Goal: Task Accomplishment & Management: Complete application form

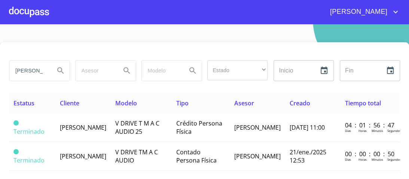
scroll to position [28, 0]
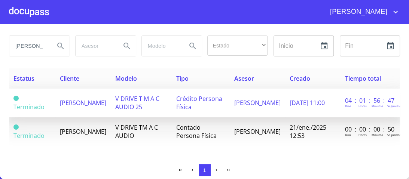
click at [210, 97] on span "Crédito Persona Física" at bounding box center [199, 103] width 46 height 16
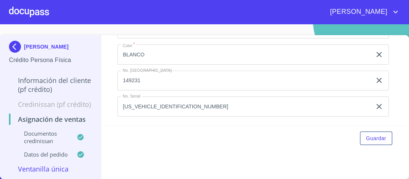
scroll to position [344, 0]
click at [49, 44] on p "[PERSON_NAME]" at bounding box center [46, 47] width 45 height 6
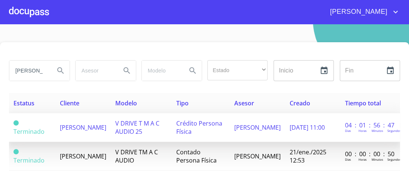
click at [148, 125] on span "V DRIVE T M A C AUDIO 25" at bounding box center [137, 127] width 44 height 16
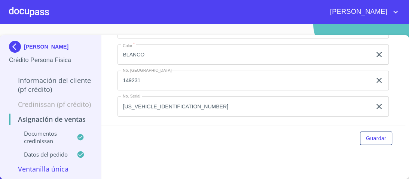
scroll to position [523, 0]
click at [367, 138] on span "Guardar" at bounding box center [376, 138] width 20 height 9
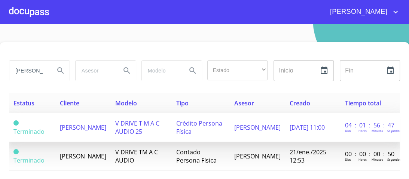
click at [210, 126] on span "Crédito Persona Física" at bounding box center [199, 127] width 46 height 16
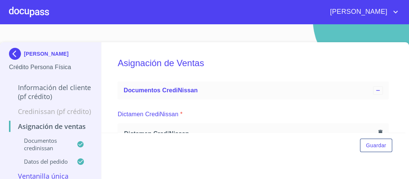
click at [33, 10] on div at bounding box center [29, 12] width 40 height 24
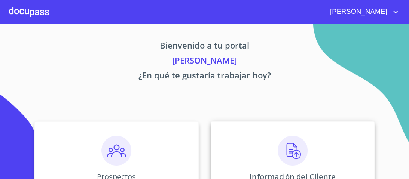
click at [287, 151] on img at bounding box center [293, 151] width 30 height 30
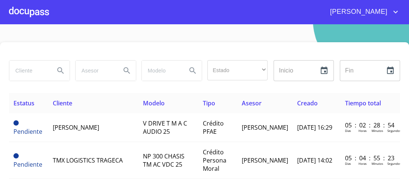
click at [30, 72] on input "search" at bounding box center [28, 71] width 39 height 20
type input "[PERSON_NAME]"
click at [58, 71] on icon "Search" at bounding box center [60, 70] width 9 height 9
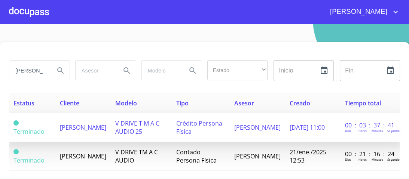
click at [158, 124] on span "V DRIVE T M A C AUDIO 25" at bounding box center [137, 127] width 44 height 16
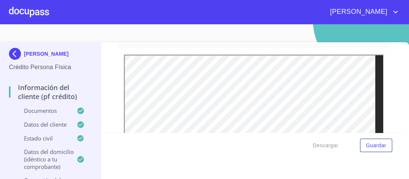
scroll to position [1986, 0]
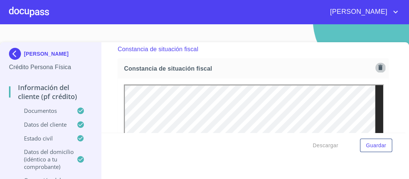
click at [379, 65] on icon "button" at bounding box center [381, 67] width 4 height 5
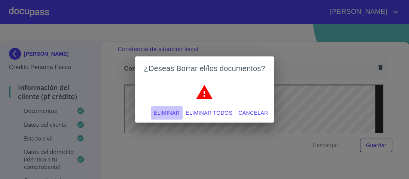
click at [166, 110] on span "Eliminar" at bounding box center [167, 113] width 26 height 9
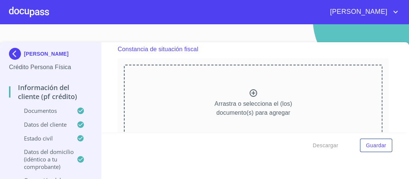
click at [250, 89] on icon at bounding box center [253, 92] width 7 height 7
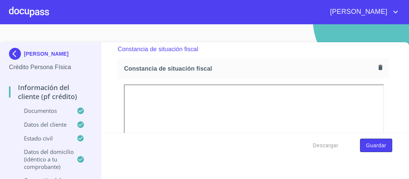
click at [373, 149] on span "Guardar" at bounding box center [376, 145] width 20 height 9
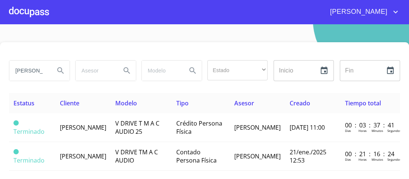
drag, startPoint x: 37, startPoint y: 71, endPoint x: 0, endPoint y: 71, distance: 37.4
click at [0, 71] on div "[PERSON_NAME] Estado ​ ​ Inicio ​ Fin ​ Estatus Cliente Modelo Tipo Asesor Crea…" at bounding box center [204, 123] width 409 height 162
type input "BLANCA"
click at [58, 72] on icon "Search" at bounding box center [60, 70] width 9 height 9
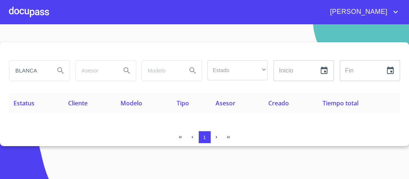
click at [40, 10] on div at bounding box center [29, 12] width 40 height 24
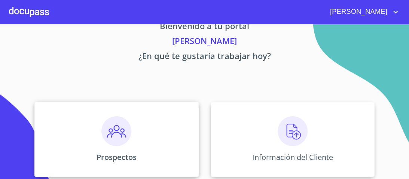
scroll to position [30, 0]
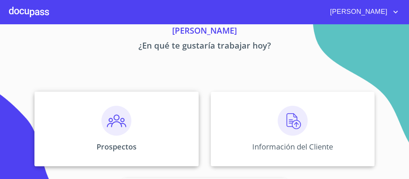
click at [111, 127] on img at bounding box center [116, 121] width 30 height 30
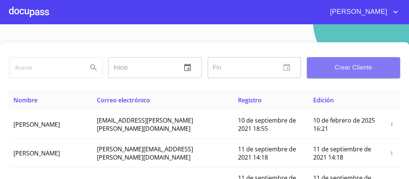
click at [370, 72] on span "Crear Cliente" at bounding box center [353, 68] width 81 height 10
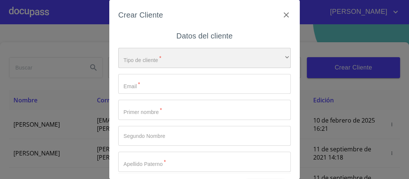
click at [275, 58] on div "​" at bounding box center [204, 58] width 173 height 20
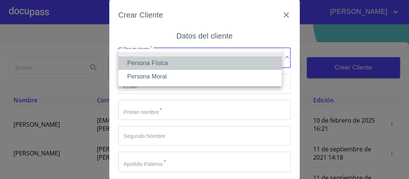
click at [141, 63] on li "Persona Física" at bounding box center [200, 63] width 164 height 13
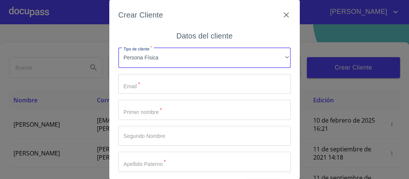
click at [142, 86] on input "Tipo de cliente   *" at bounding box center [204, 84] width 173 height 20
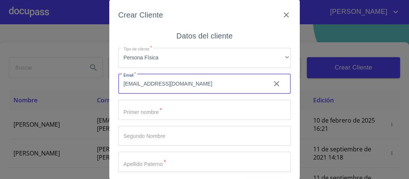
type input "[EMAIL_ADDRESS][DOMAIN_NAME]"
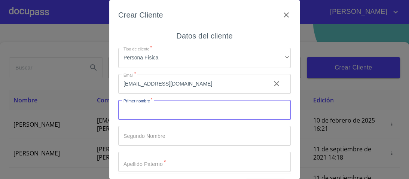
click at [152, 112] on input "Tipo de cliente   *" at bounding box center [204, 110] width 173 height 20
type input "BLANCA"
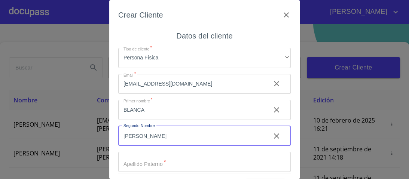
type input "[PERSON_NAME]"
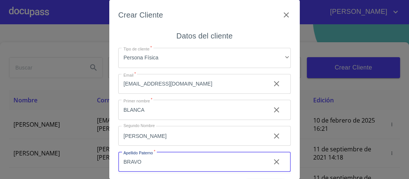
type input "BRAVO"
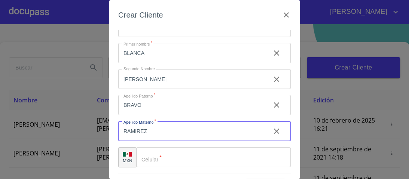
type input "RAMIREZ"
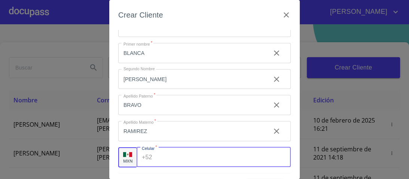
click at [156, 159] on input "Tipo de cliente   *" at bounding box center [223, 158] width 136 height 20
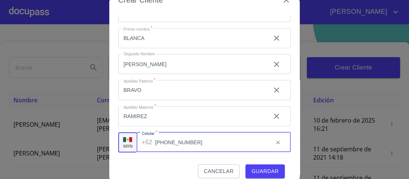
scroll to position [23, 0]
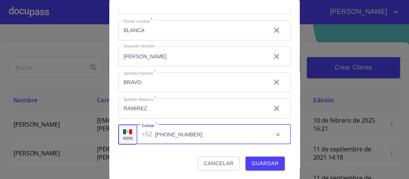
type input "[PHONE_NUMBER]"
click at [265, 163] on span "Guardar" at bounding box center [265, 163] width 27 height 9
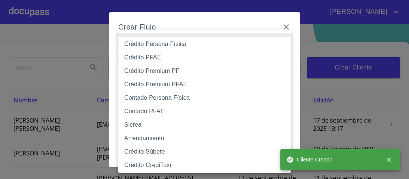
click at [282, 51] on body "[PERSON_NAME] ​ Fin ​ Crear Cliente Nombre Correo electrónico Registro Edición …" at bounding box center [204, 89] width 409 height 179
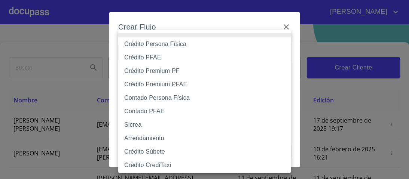
click at [134, 45] on li "Crédito Persona Física" at bounding box center [206, 43] width 177 height 13
type input "6009fb3c7d1714eb8809aa97"
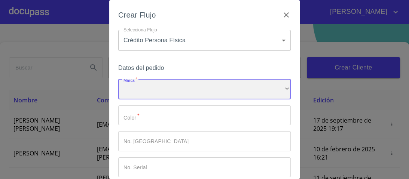
click at [135, 89] on div "​" at bounding box center [204, 89] width 173 height 20
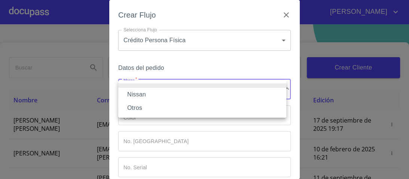
click at [137, 94] on li "Nissan" at bounding box center [202, 94] width 168 height 13
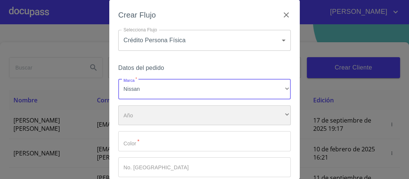
click at [136, 117] on div "​" at bounding box center [204, 116] width 173 height 20
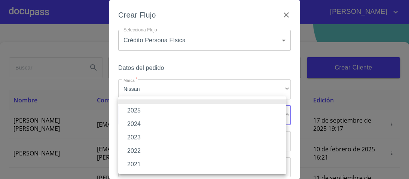
click at [135, 112] on li "2025" at bounding box center [202, 110] width 168 height 13
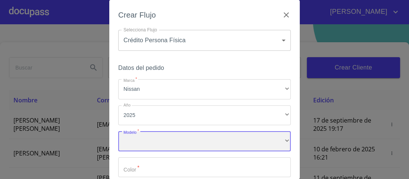
click at [135, 141] on div "​" at bounding box center [204, 141] width 173 height 20
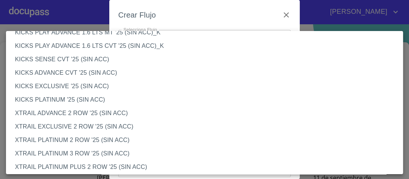
scroll to position [675, 0]
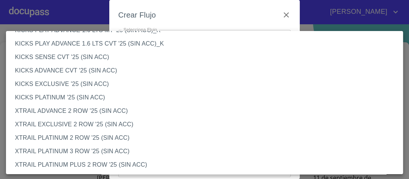
click at [92, 124] on li "XTRAIL EXCLUSIVE 2 ROW '25 (SIN ACC)" at bounding box center [207, 124] width 402 height 13
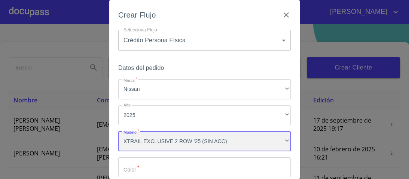
click at [280, 140] on div "XTRAIL EXCLUSIVE 2 ROW '25 (SIN ACC)" at bounding box center [204, 141] width 173 height 20
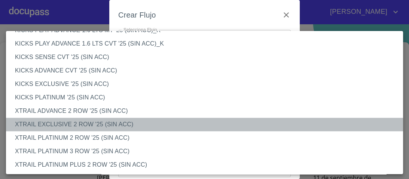
click at [89, 126] on li "XTRAIL EXCLUSIVE 2 ROW '25 (SIN ACC)" at bounding box center [207, 124] width 402 height 13
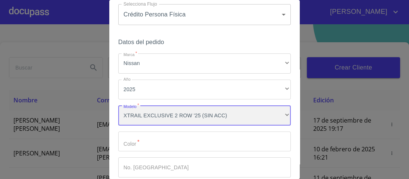
scroll to position [90, 0]
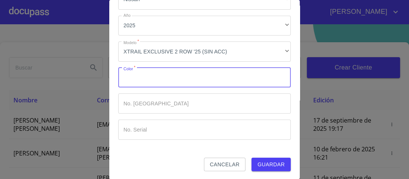
click at [136, 80] on input "Marca   *" at bounding box center [204, 78] width 173 height 20
type input "GRIS"
click at [259, 162] on span "Guardar" at bounding box center [271, 164] width 27 height 9
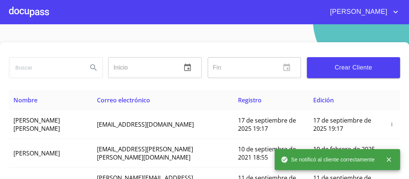
click at [36, 10] on div at bounding box center [29, 12] width 40 height 24
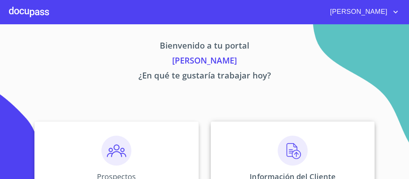
click at [284, 151] on img at bounding box center [293, 151] width 30 height 30
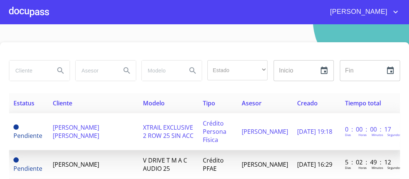
click at [177, 134] on span "XTRAIL EXCLUSIVE 2 ROW 25 SIN ACC" at bounding box center [168, 132] width 51 height 16
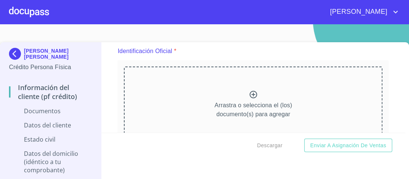
scroll to position [90, 0]
click at [250, 94] on icon at bounding box center [253, 94] width 7 height 7
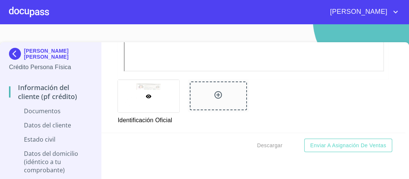
scroll to position [300, 0]
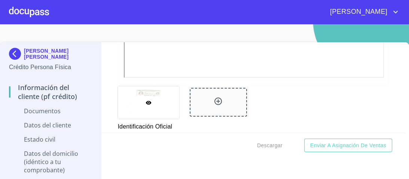
click at [215, 102] on icon at bounding box center [218, 101] width 9 height 9
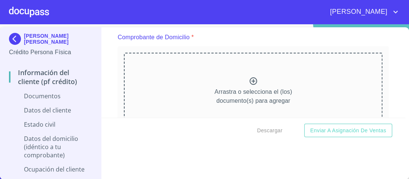
scroll to position [389, 0]
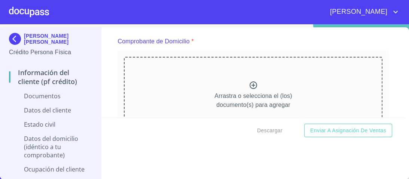
click at [250, 84] on icon at bounding box center [253, 85] width 7 height 7
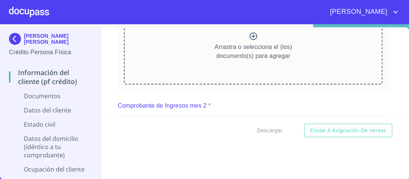
scroll to position [749, 0]
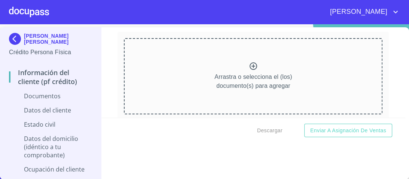
click at [249, 64] on icon at bounding box center [253, 66] width 9 height 9
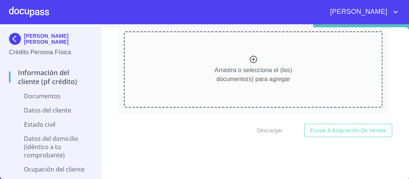
scroll to position [1048, 0]
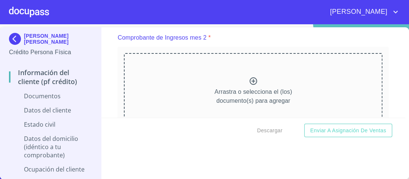
click at [250, 79] on icon at bounding box center [253, 80] width 7 height 7
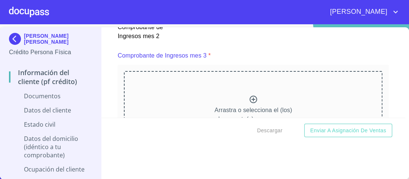
scroll to position [1405, 0]
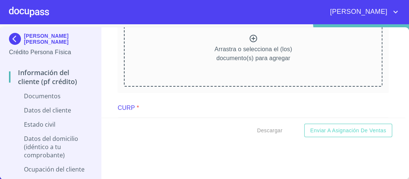
click at [250, 36] on icon at bounding box center [253, 38] width 7 height 7
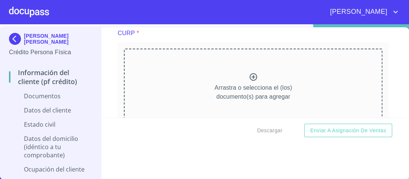
scroll to position [1679, 0]
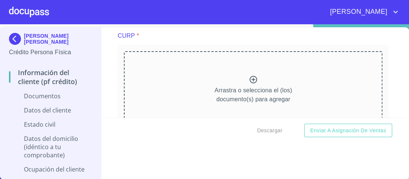
click at [249, 76] on icon at bounding box center [253, 79] width 9 height 9
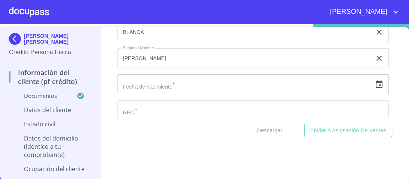
scroll to position [2193, 0]
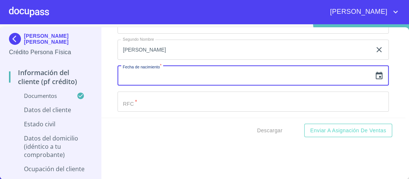
click at [161, 71] on input "text" at bounding box center [245, 76] width 254 height 20
click at [376, 72] on icon "button" at bounding box center [379, 75] width 7 height 7
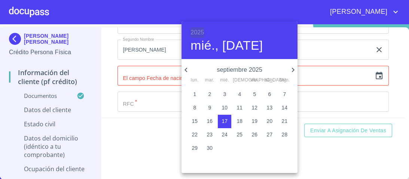
click at [200, 34] on h6 "2025" at bounding box center [197, 32] width 13 height 10
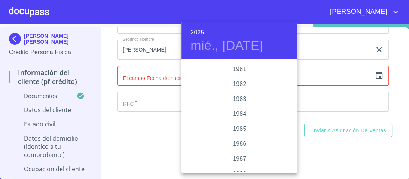
scroll to position [832, 0]
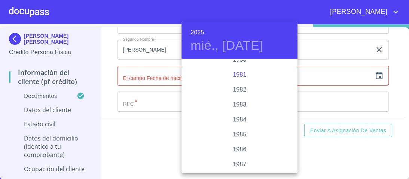
click at [240, 76] on div "1981" at bounding box center [240, 74] width 116 height 15
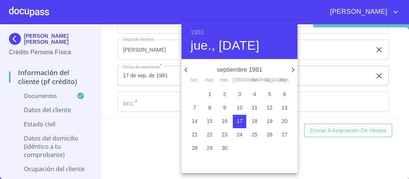
click at [291, 69] on icon "button" at bounding box center [293, 70] width 9 height 9
click at [255, 123] on p "16" at bounding box center [255, 121] width 6 height 7
type input "16 de oct. de 1981"
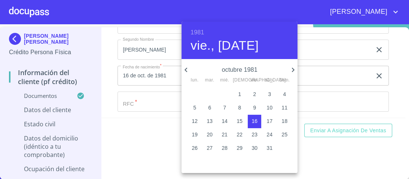
click at [339, 155] on div at bounding box center [204, 89] width 409 height 179
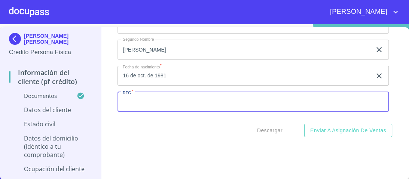
click at [135, 96] on input "Documento de identificación.   *" at bounding box center [253, 102] width 271 height 20
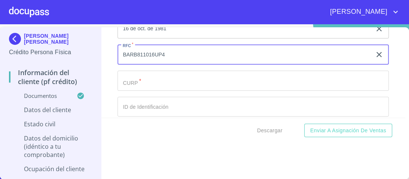
scroll to position [2253, 0]
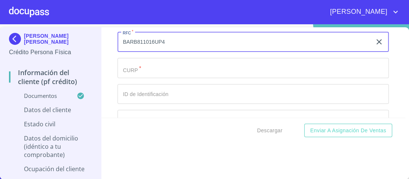
type input "BARB811016UP4"
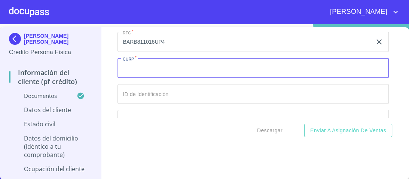
click at [140, 65] on input "Documento de identificación.   *" at bounding box center [253, 68] width 271 height 20
type input "BARB811016MJCRML06"
click at [138, 85] on input "Documento de identificación.   *" at bounding box center [253, 94] width 271 height 20
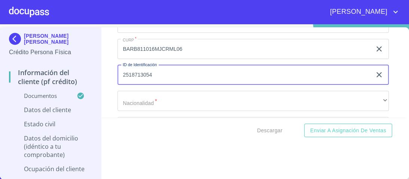
scroll to position [2313, 0]
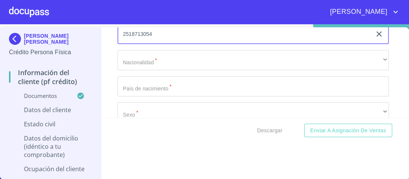
type input "2518713054"
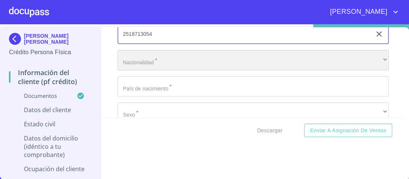
click at [143, 60] on div "​" at bounding box center [253, 60] width 271 height 20
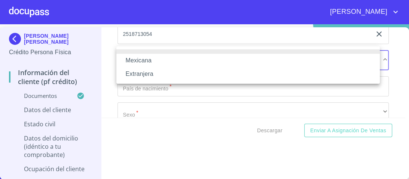
click at [143, 60] on li "Mexicana" at bounding box center [248, 60] width 264 height 13
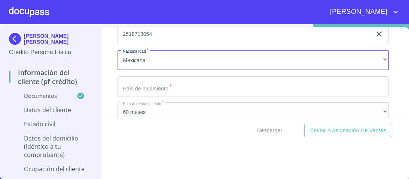
click at [140, 84] on input "Documento de identificación.   *" at bounding box center [253, 86] width 271 height 20
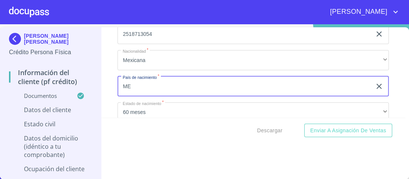
type input "[GEOGRAPHIC_DATA]"
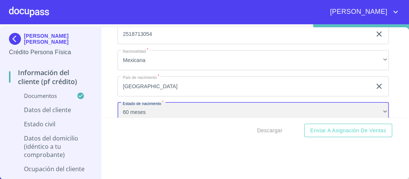
click at [142, 106] on div "60 meses" at bounding box center [253, 113] width 271 height 20
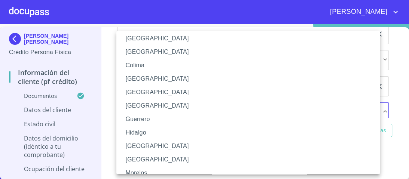
scroll to position [90, 0]
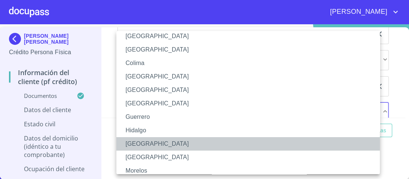
click at [133, 144] on li "[GEOGRAPHIC_DATA]" at bounding box center [250, 143] width 268 height 13
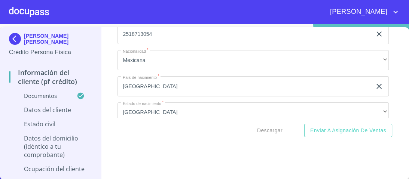
scroll to position [2374, 0]
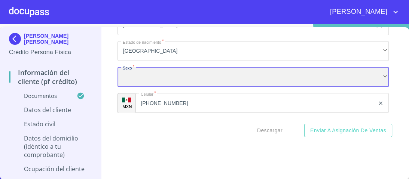
click at [130, 70] on div "​" at bounding box center [253, 77] width 271 height 20
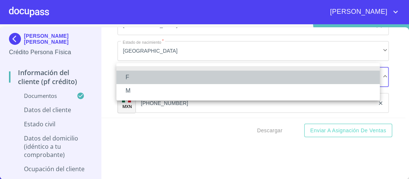
click at [126, 77] on li "F" at bounding box center [248, 77] width 264 height 13
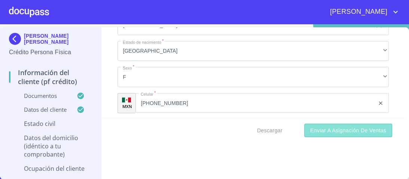
click at [337, 130] on span "Enviar a Asignación de Ventas" at bounding box center [348, 130] width 76 height 9
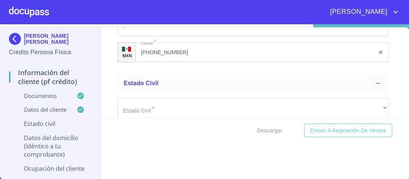
scroll to position [2417, 0]
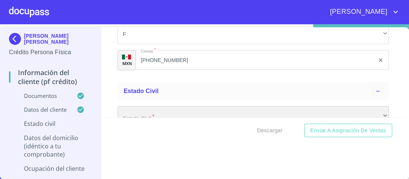
click at [156, 112] on div "​" at bounding box center [253, 116] width 271 height 20
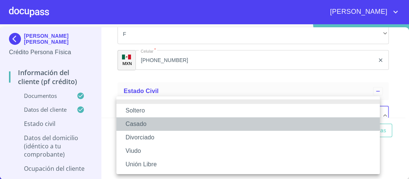
click at [142, 121] on li "Casado" at bounding box center [248, 124] width 264 height 13
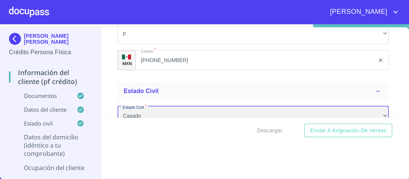
scroll to position [2421, 0]
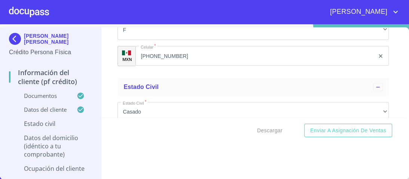
click at [170, 127] on div "Descargar Enviar a Asignación de Ventas" at bounding box center [253, 130] width 304 height 25
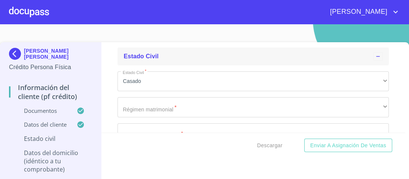
scroll to position [2481, 0]
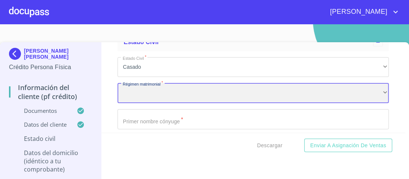
click at [152, 89] on div "​" at bounding box center [253, 93] width 271 height 20
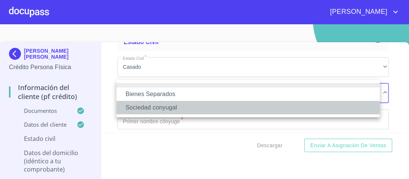
click at [152, 109] on li "Sociedad conyugal" at bounding box center [248, 107] width 264 height 13
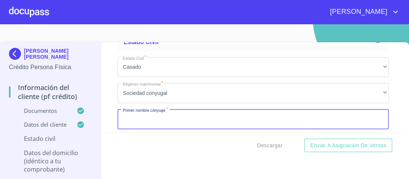
click at [147, 118] on input "Documento de identificación.   *" at bounding box center [253, 119] width 271 height 20
type input "[PERSON_NAME]"
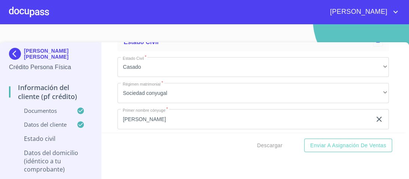
scroll to position [2499, 0]
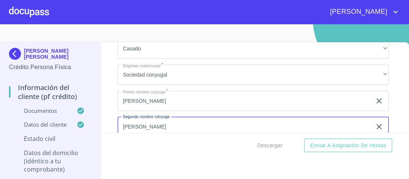
type input "[PERSON_NAME]"
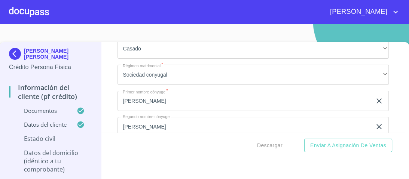
scroll to position [2561, 0]
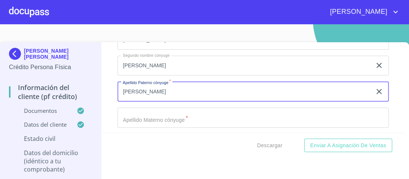
type input "[PERSON_NAME]"
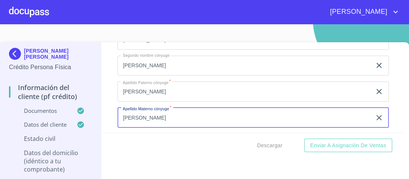
type input "[PERSON_NAME]"
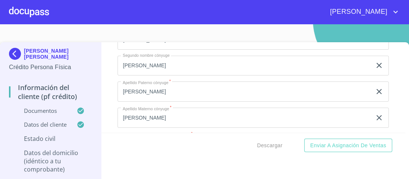
scroll to position [2577, 0]
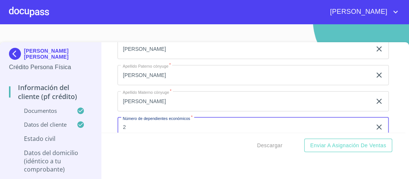
type input "2"
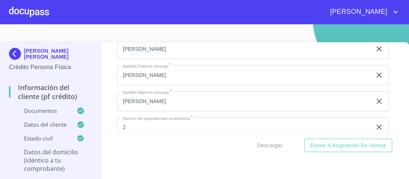
scroll to position [2639, 0]
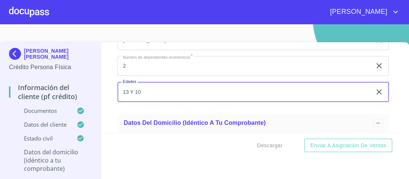
type input "13 Y 10"
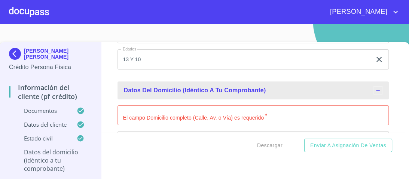
scroll to position [2669, 0]
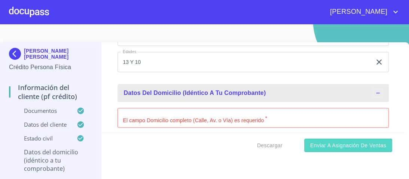
click at [333, 147] on span "Enviar a Asignación de Ventas" at bounding box center [348, 145] width 76 height 9
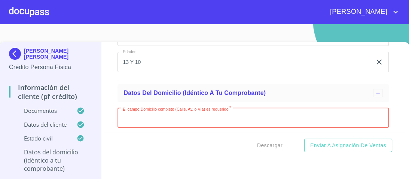
click at [136, 114] on input "Documento de identificación.   *" at bounding box center [253, 118] width 271 height 20
click at [137, 116] on input "Documento de identificación.   *" at bounding box center [253, 118] width 271 height 20
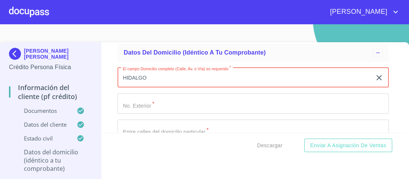
scroll to position [2699, 0]
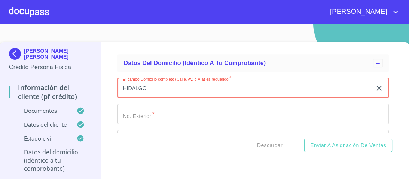
type input "HIDALGO"
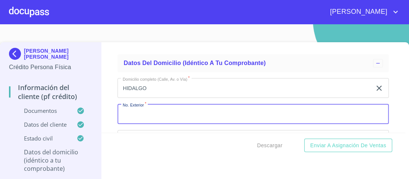
click at [135, 114] on input "Documento de identificación.   *" at bounding box center [253, 114] width 271 height 20
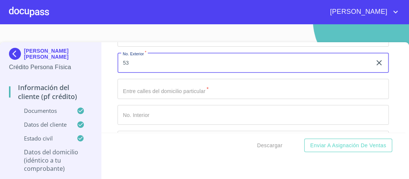
scroll to position [2759, 0]
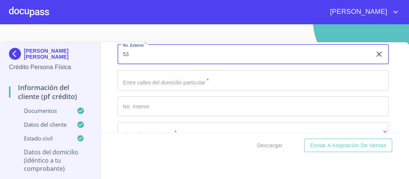
type input "53"
click at [127, 104] on input "Documento de identificación.   *" at bounding box center [253, 107] width 271 height 20
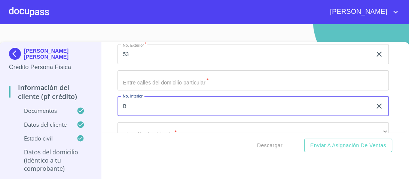
type input "B"
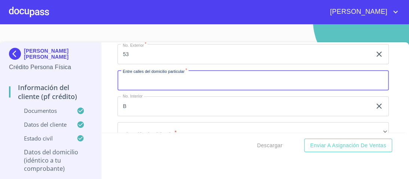
click at [142, 75] on input "Documento de identificación.   *" at bounding box center [253, 80] width 271 height 20
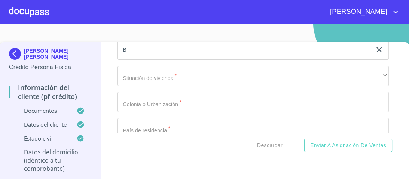
scroll to position [2818, 0]
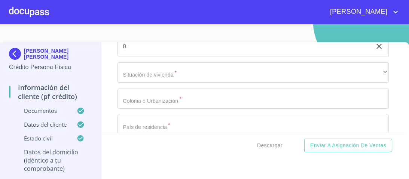
type input "CUITLAHUAC DELICIAS"
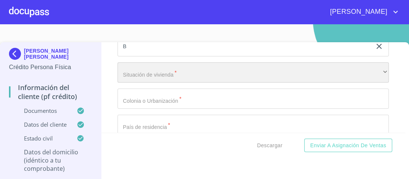
click at [133, 71] on div "​" at bounding box center [253, 73] width 271 height 20
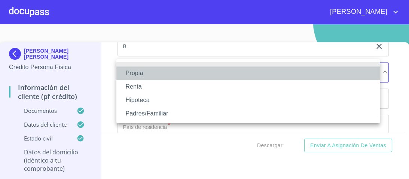
click at [134, 74] on li "Propia" at bounding box center [248, 73] width 264 height 13
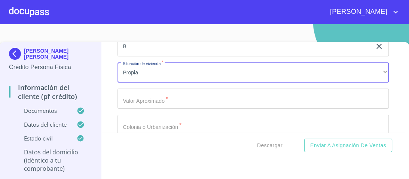
click at [125, 124] on input "Documento de identificación.   *" at bounding box center [253, 125] width 271 height 20
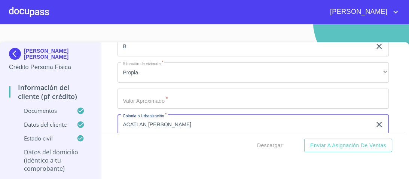
type input "ACATLAN [PERSON_NAME]"
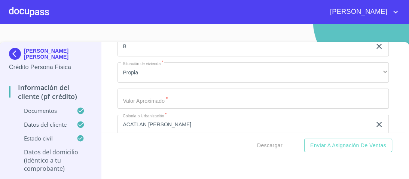
scroll to position [2877, 0]
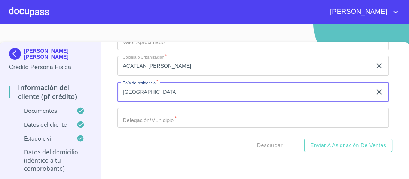
type input "[GEOGRAPHIC_DATA]"
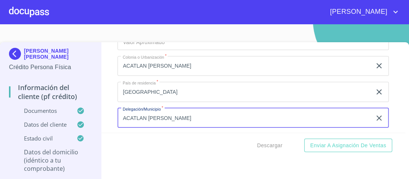
type input "ACATLAN [PERSON_NAME]"
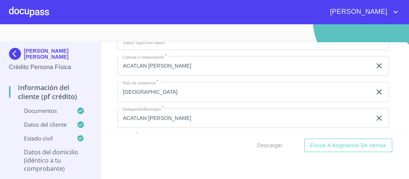
scroll to position [2894, 0]
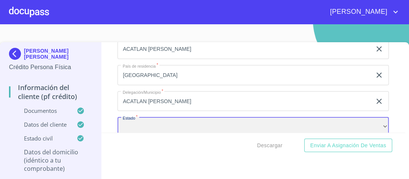
click at [125, 124] on div "​" at bounding box center [253, 127] width 271 height 20
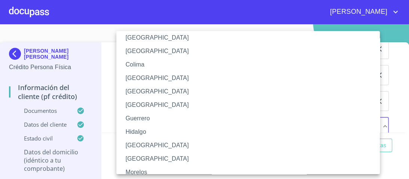
scroll to position [90, 0]
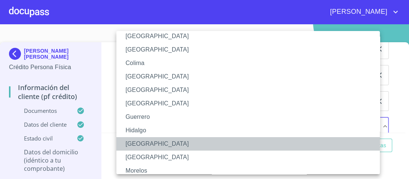
click at [134, 142] on li "[GEOGRAPHIC_DATA]" at bounding box center [250, 143] width 268 height 13
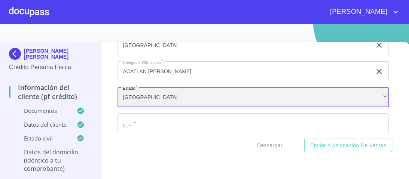
scroll to position [2954, 0]
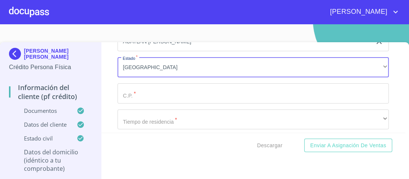
click at [133, 90] on input "Documento de identificación.   *" at bounding box center [253, 93] width 271 height 20
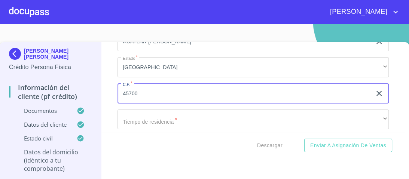
type input "45700"
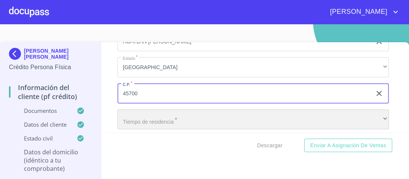
click at [148, 114] on div "​" at bounding box center [253, 120] width 271 height 20
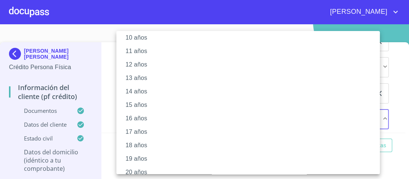
scroll to position [150, 0]
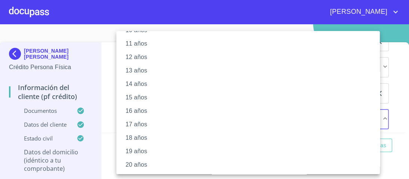
click at [137, 166] on li "20 años" at bounding box center [250, 164] width 268 height 13
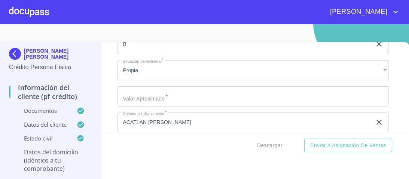
scroll to position [2834, 0]
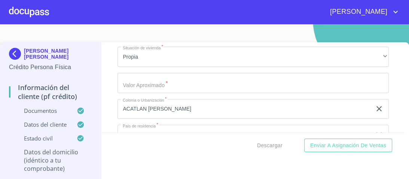
click at [133, 83] on input "Documento de identificación.   *" at bounding box center [253, 83] width 271 height 20
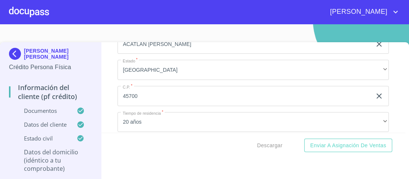
scroll to position [2984, 0]
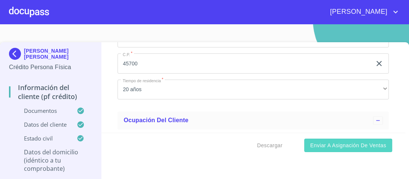
type input "$2,500,000.00"
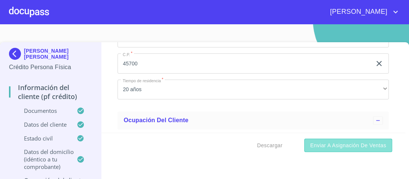
click at [344, 148] on span "Enviar a Asignación de Ventas" at bounding box center [348, 145] width 76 height 9
